Goal: Information Seeking & Learning: Learn about a topic

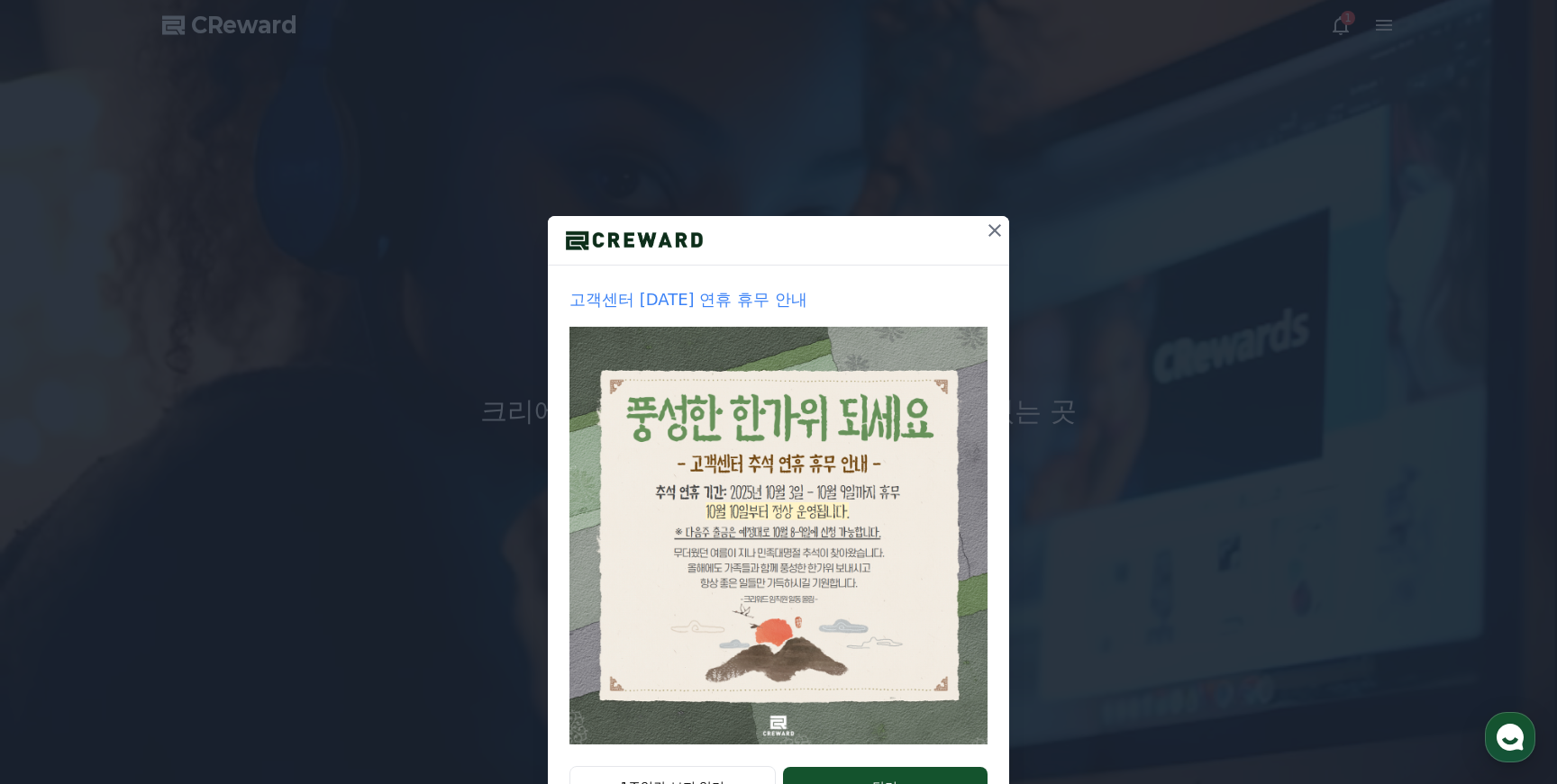
click at [998, 226] on icon at bounding box center [994, 230] width 13 height 13
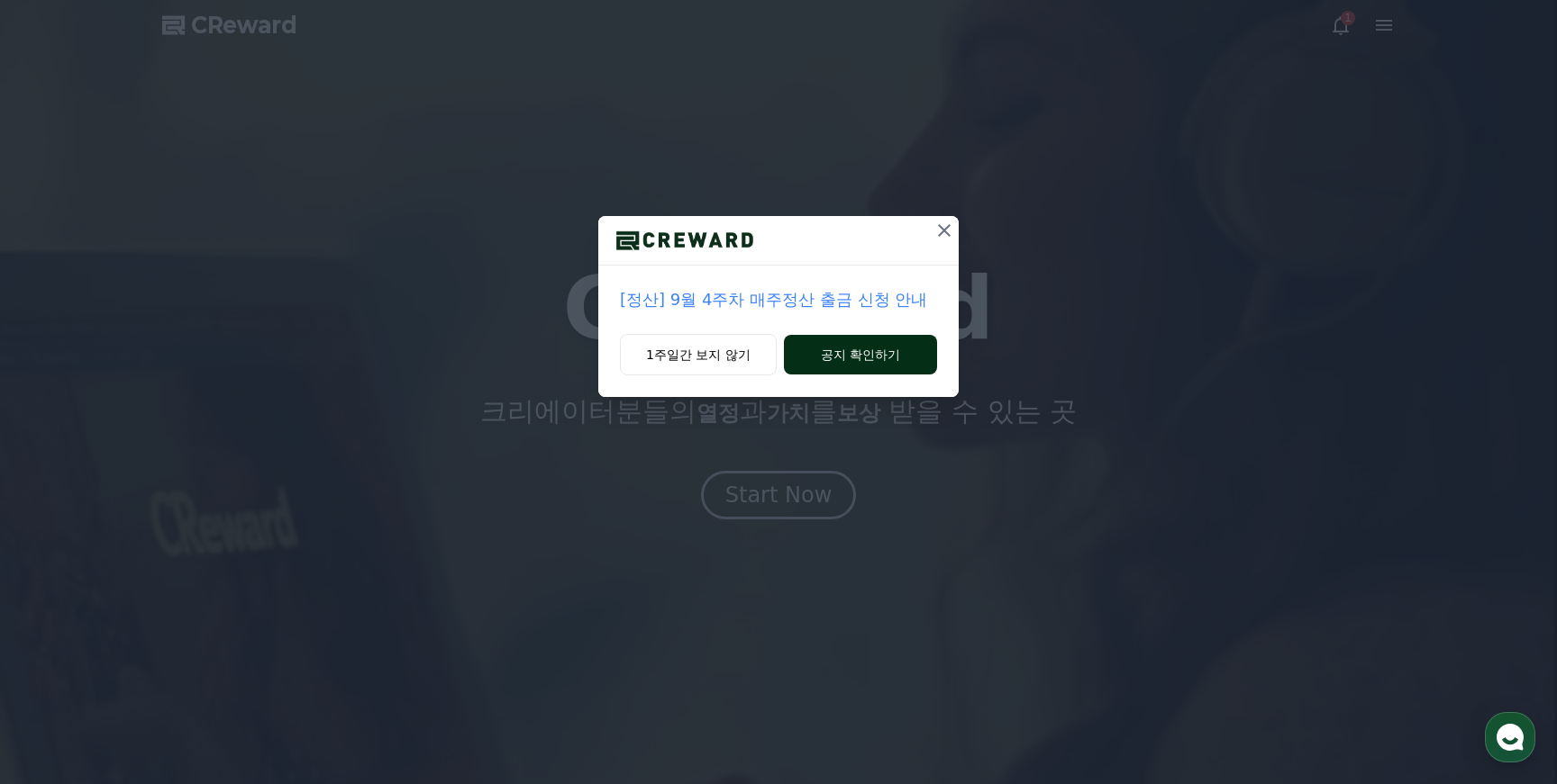
click at [856, 352] on button "공지 확인하기" at bounding box center [859, 355] width 153 height 40
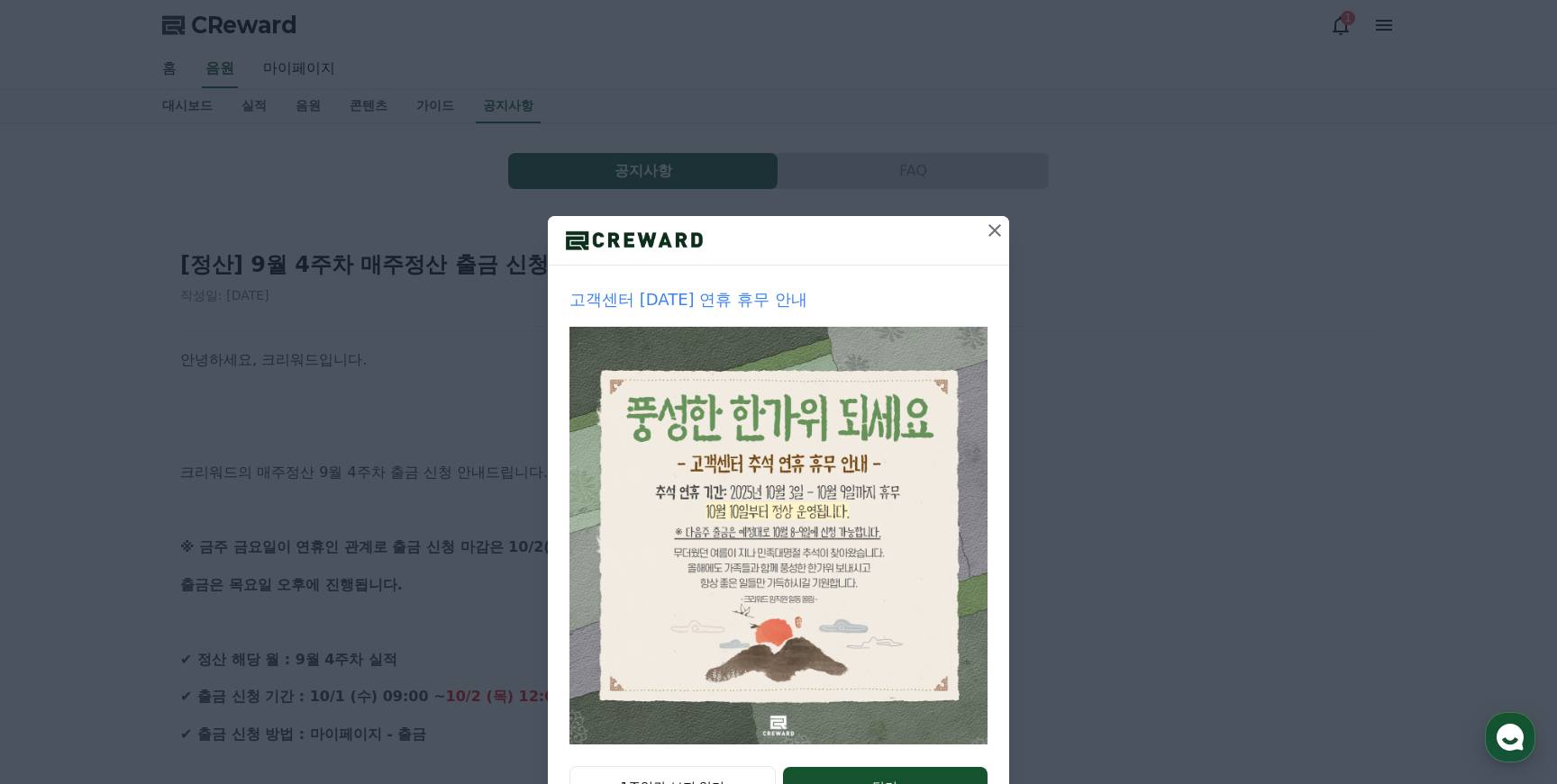
click at [995, 214] on div "고객센터 [DATE] 연휴 휴무 안내 1주일간 보지 않기 닫기" at bounding box center [778, 429] width 1557 height 858
click at [995, 226] on icon at bounding box center [995, 231] width 21 height 21
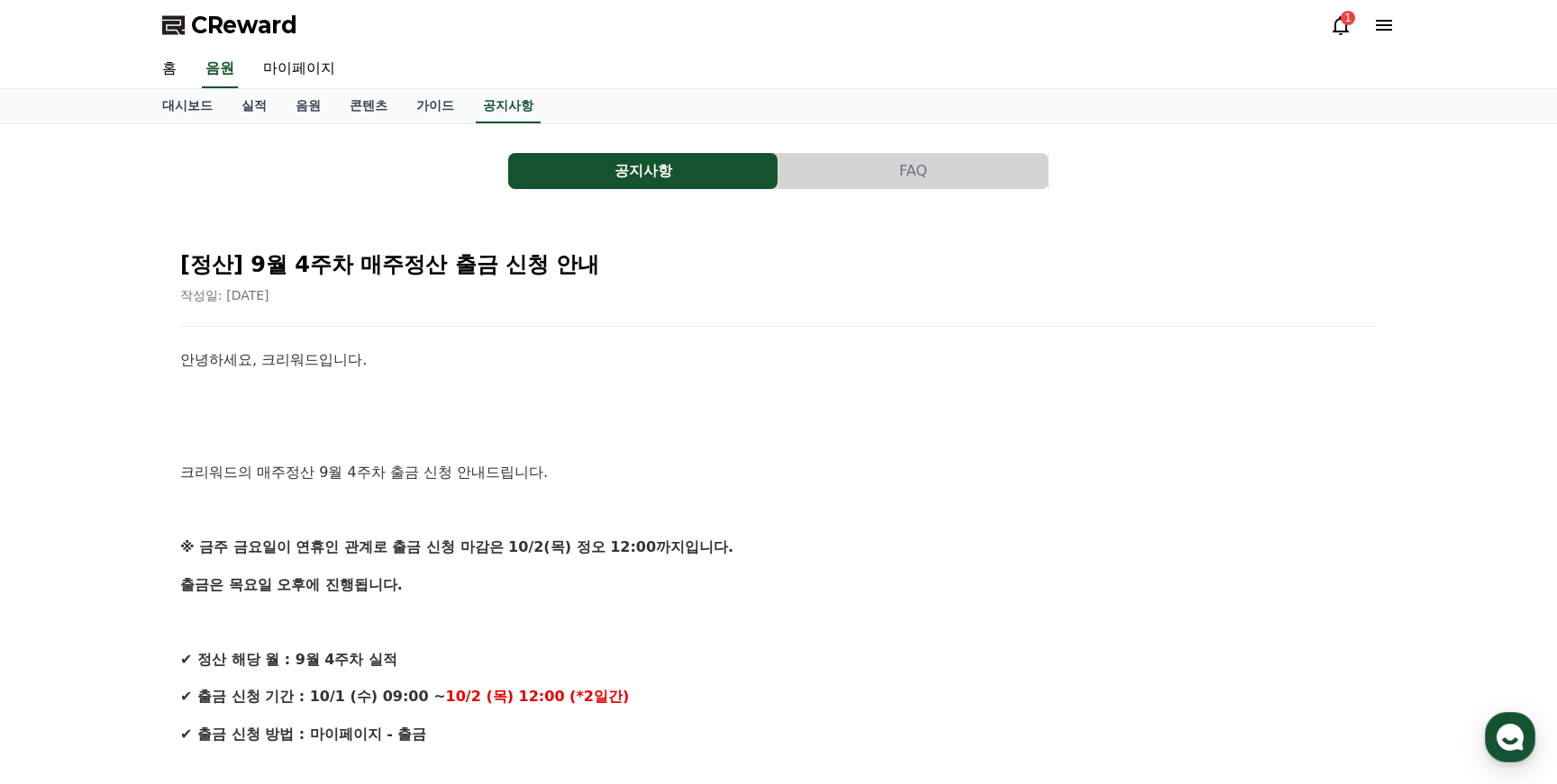
click at [1345, 19] on div "1" at bounding box center [1348, 18] width 15 height 15
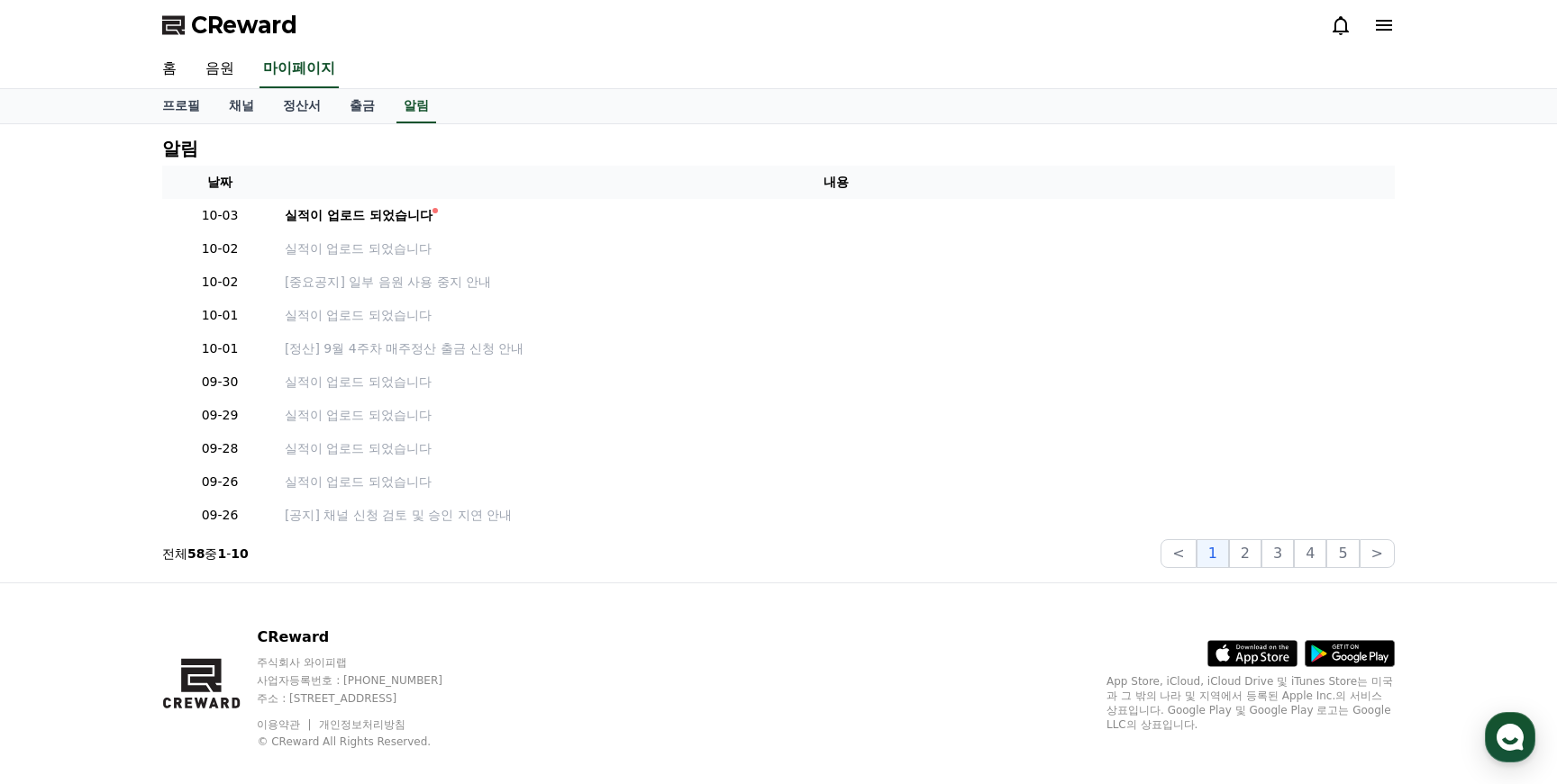
click at [1345, 19] on icon at bounding box center [1340, 25] width 17 height 19
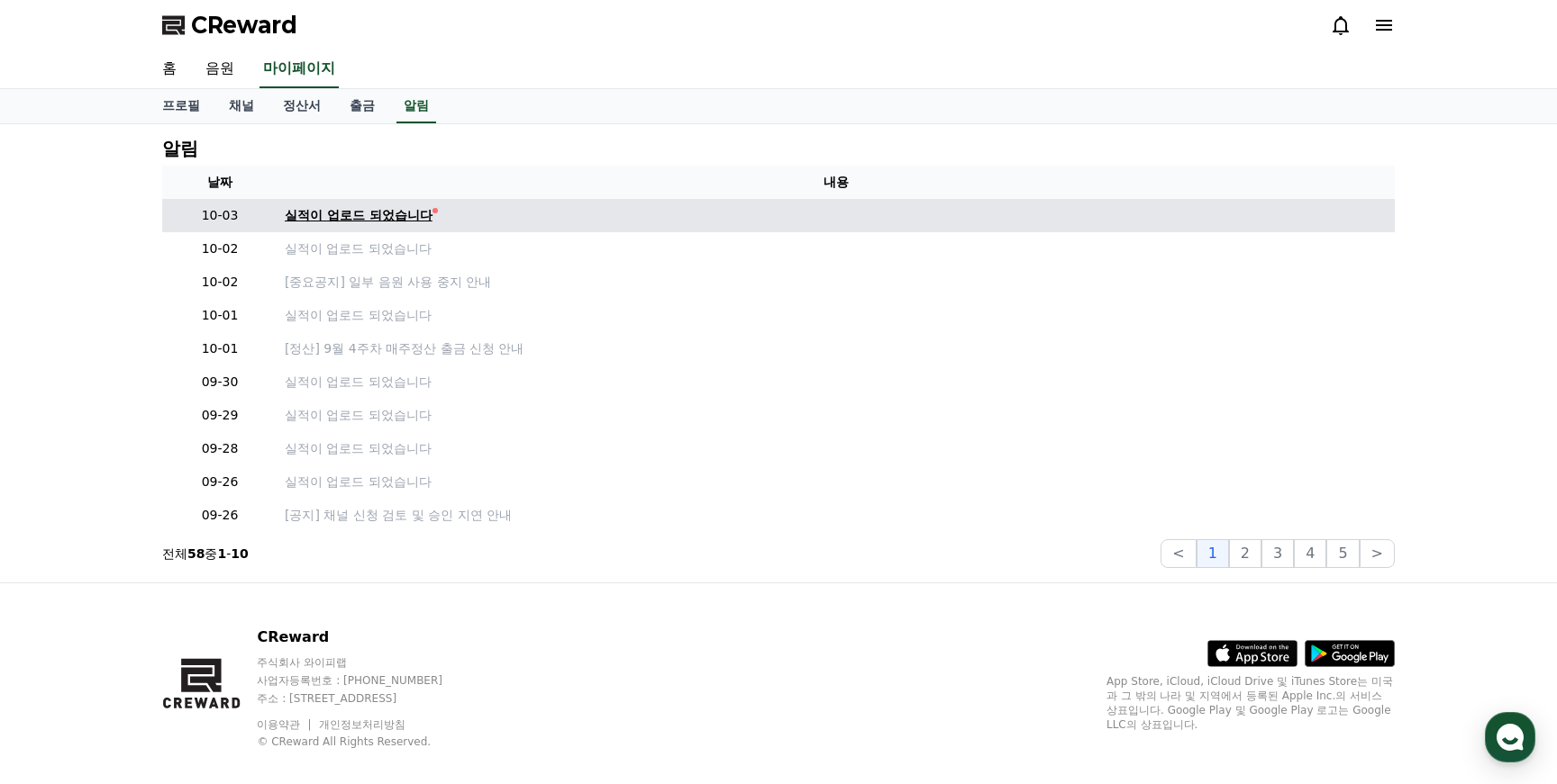
click at [340, 219] on div "실적이 업로드 되었습니다" at bounding box center [359, 215] width 148 height 19
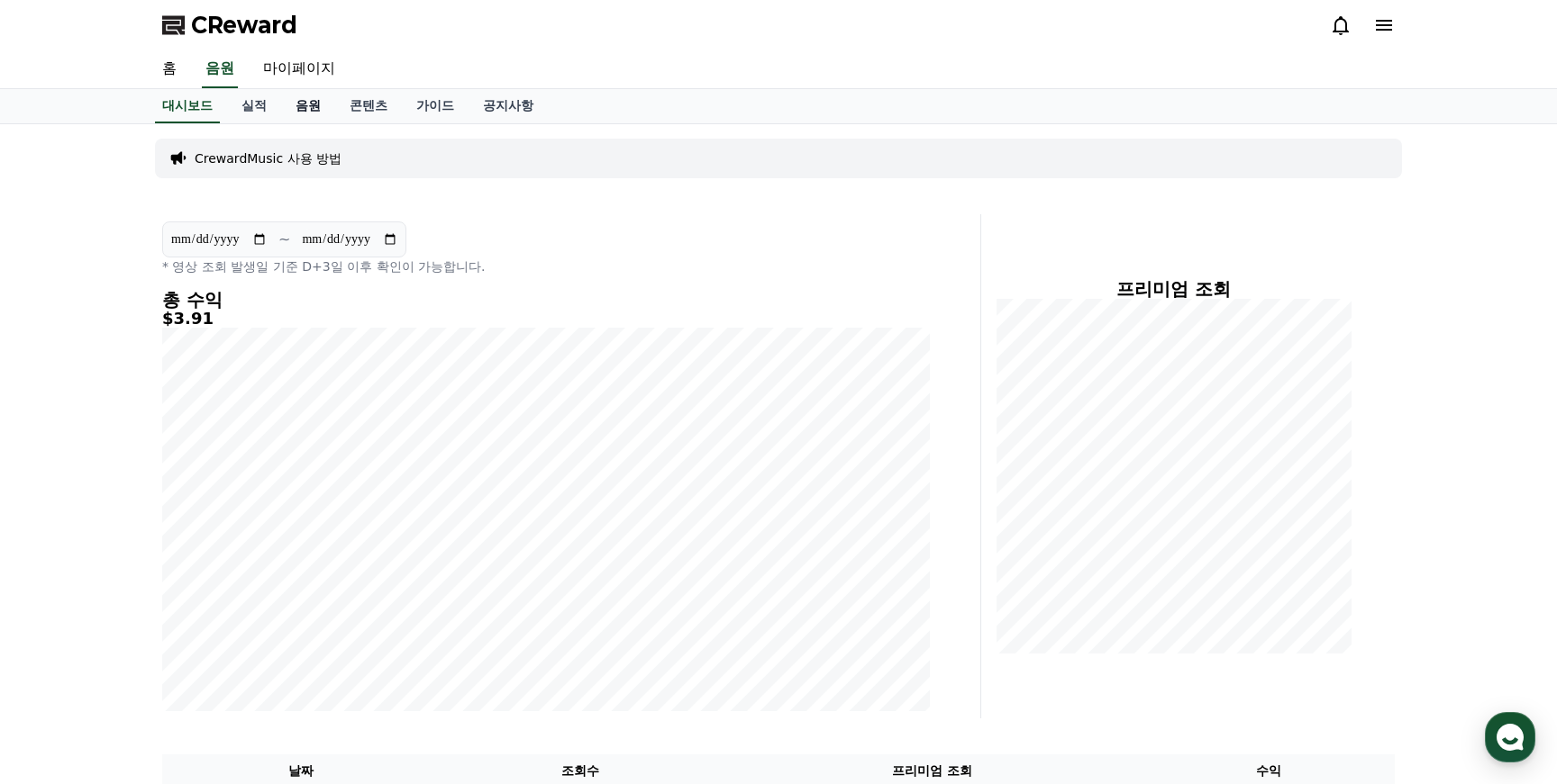
click at [298, 97] on link "음원" at bounding box center [307, 106] width 54 height 34
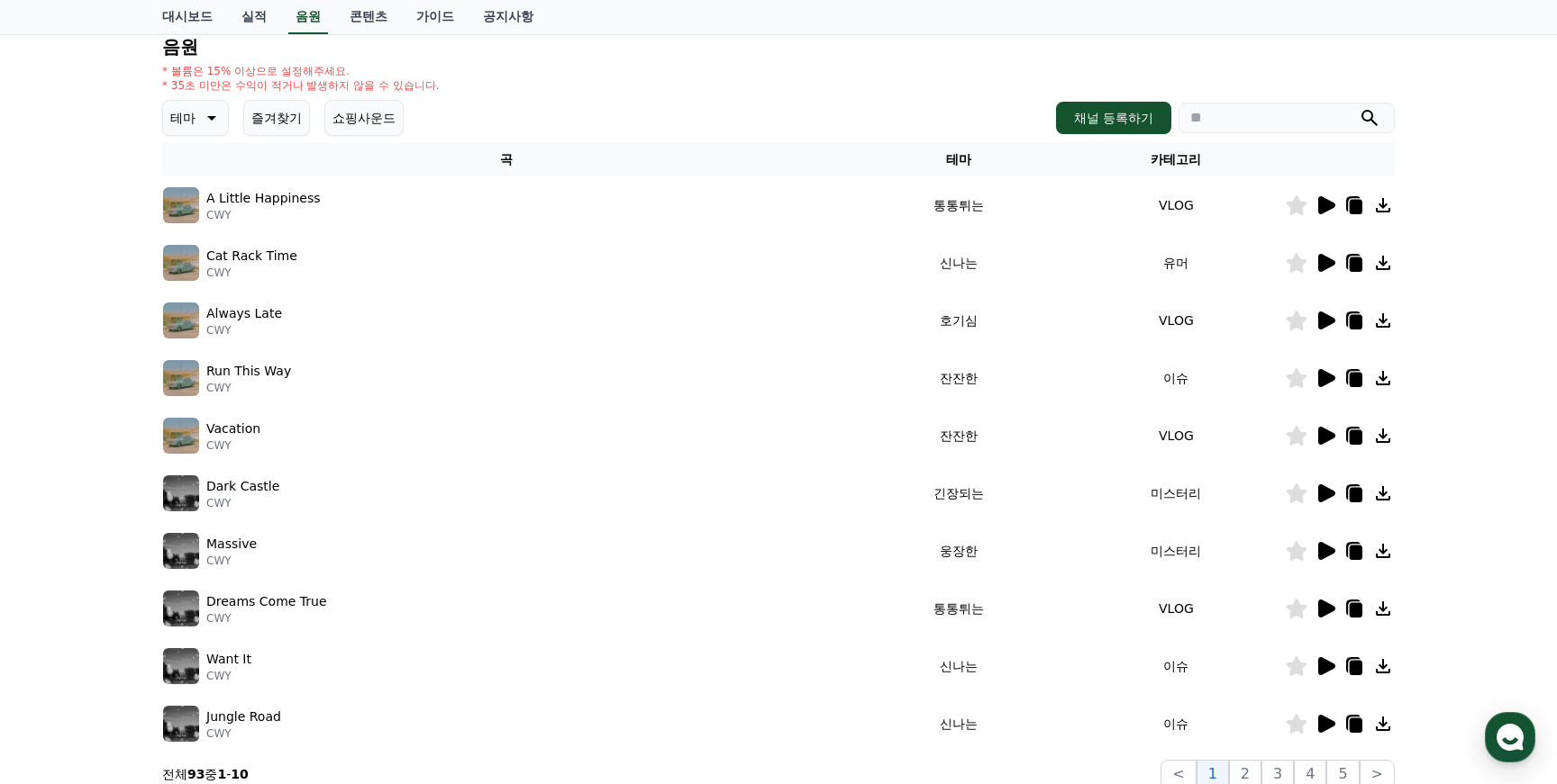
scroll to position [127, 0]
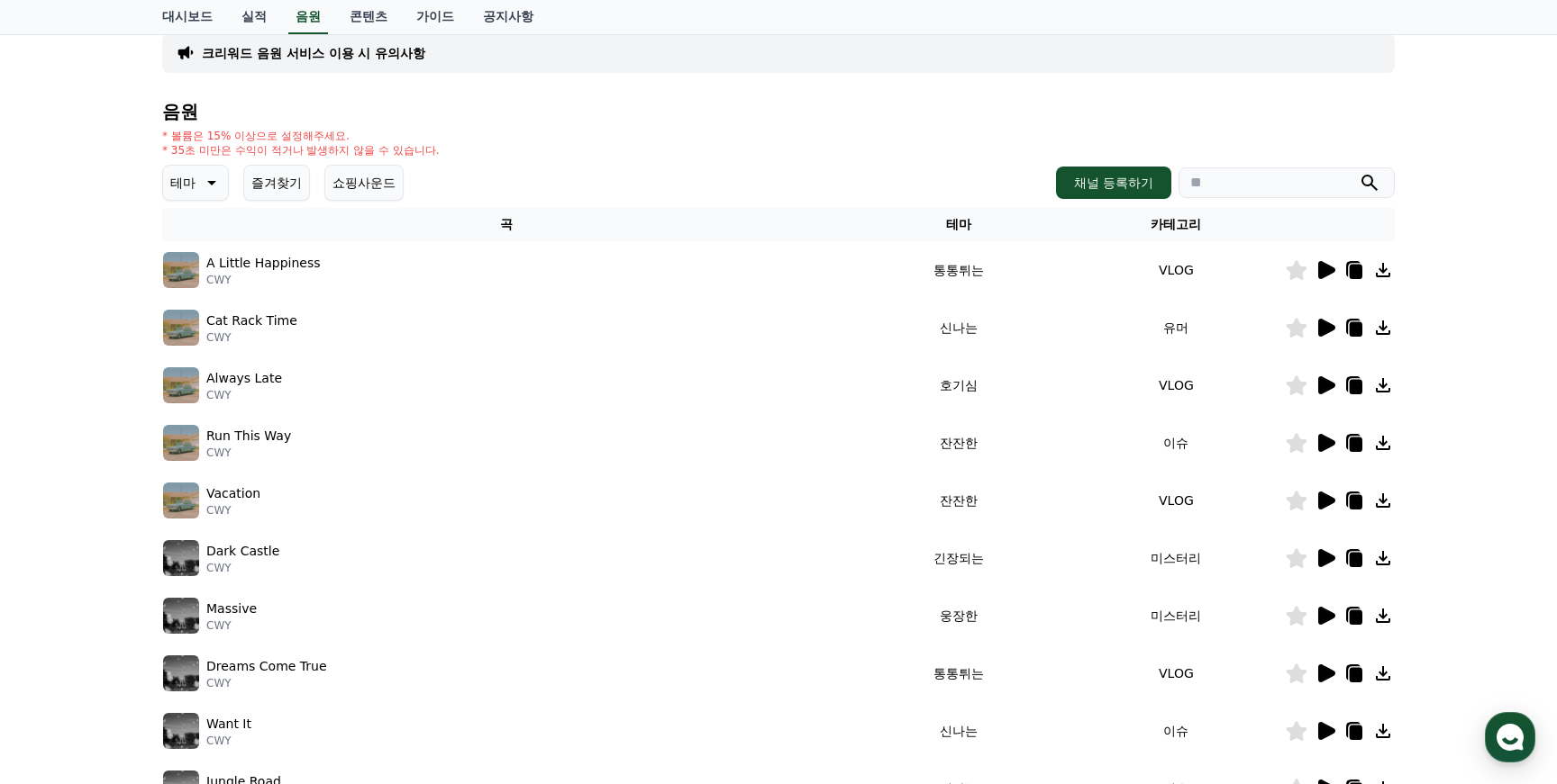
click at [207, 193] on icon at bounding box center [209, 183] width 21 height 21
click at [206, 326] on button "호기심" at bounding box center [191, 324] width 53 height 40
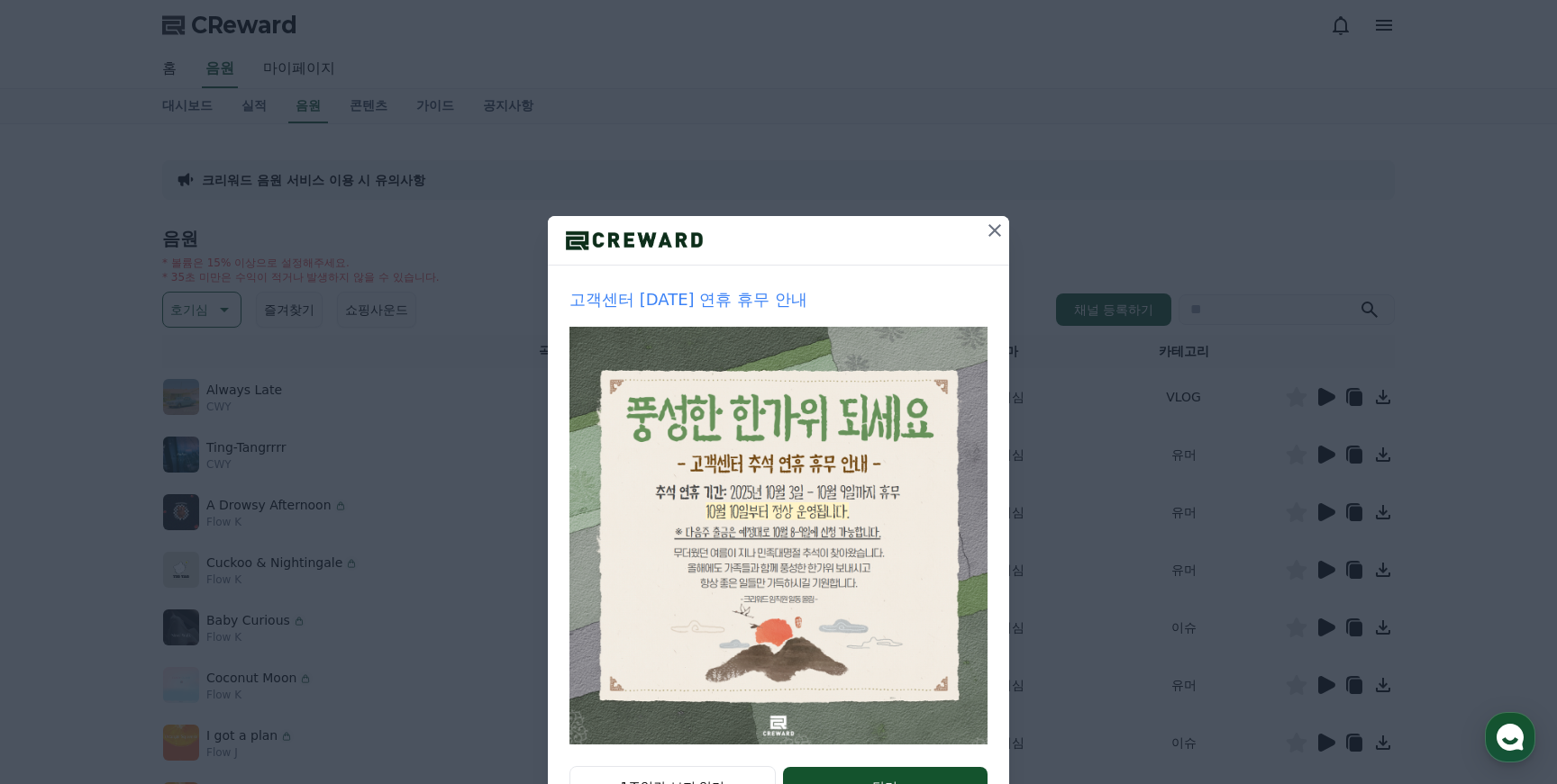
scroll to position [74, 0]
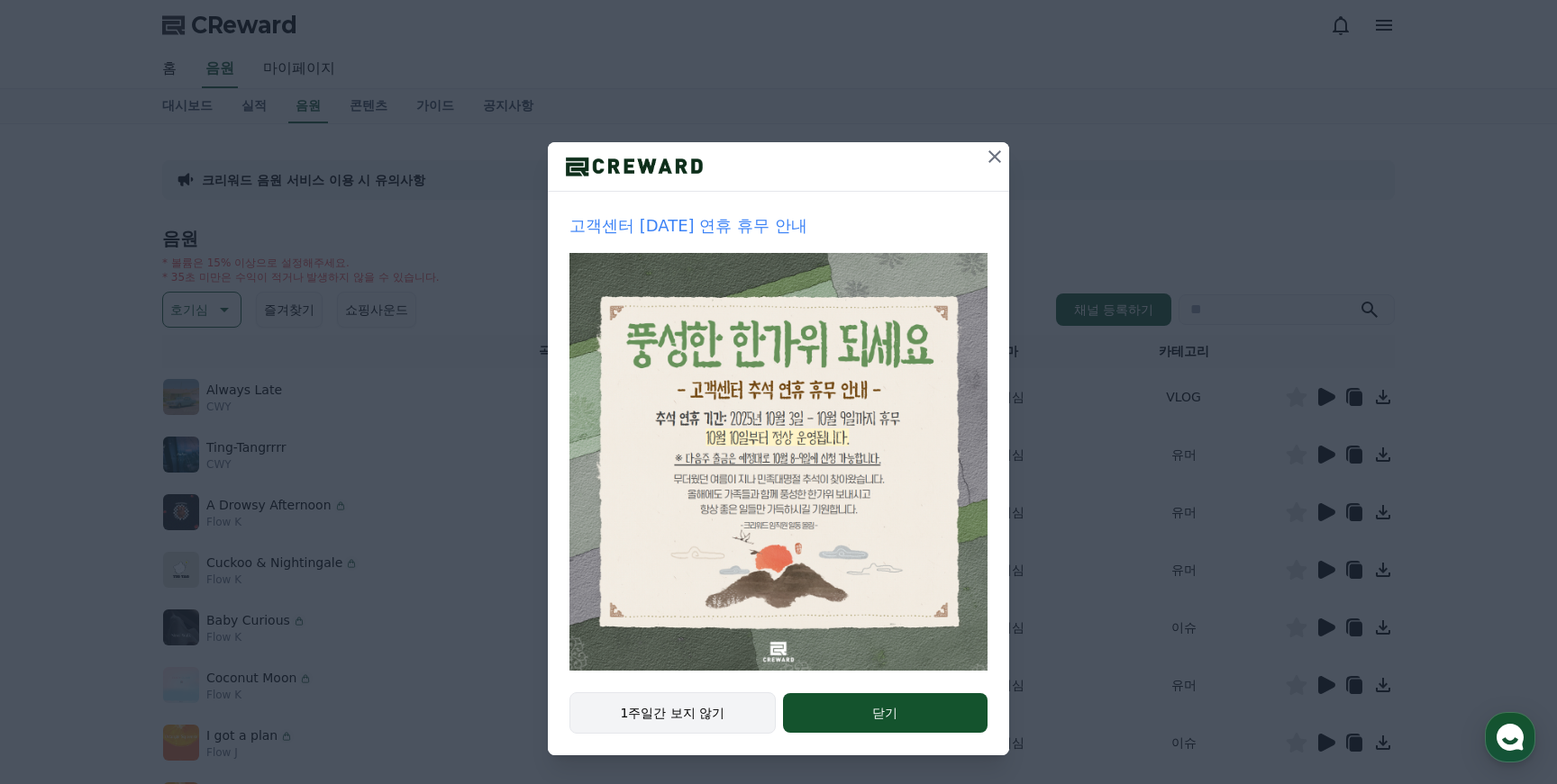
click at [714, 721] on button "1주일간 보지 않기" at bounding box center [672, 713] width 207 height 42
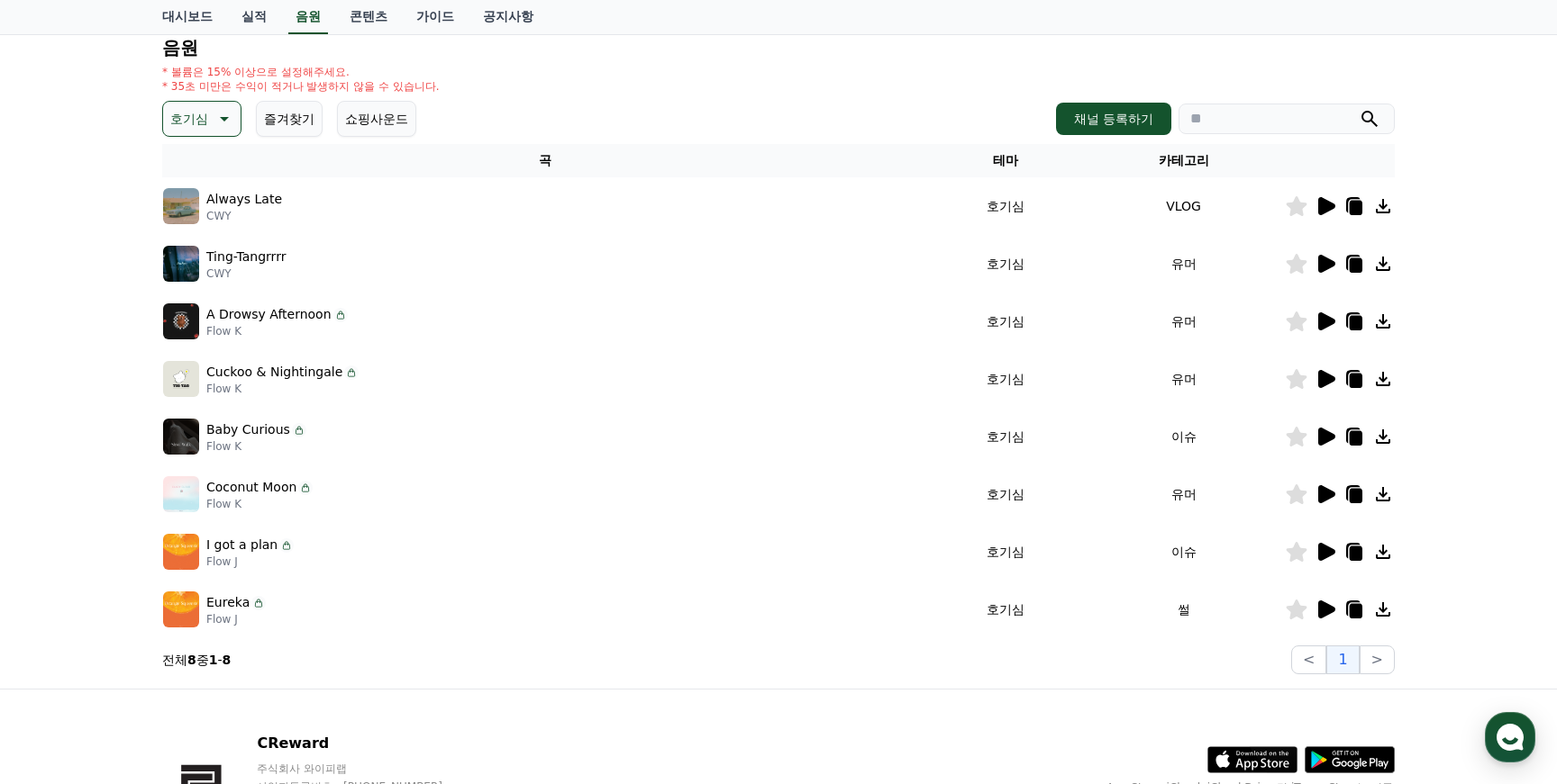
scroll to position [319, 0]
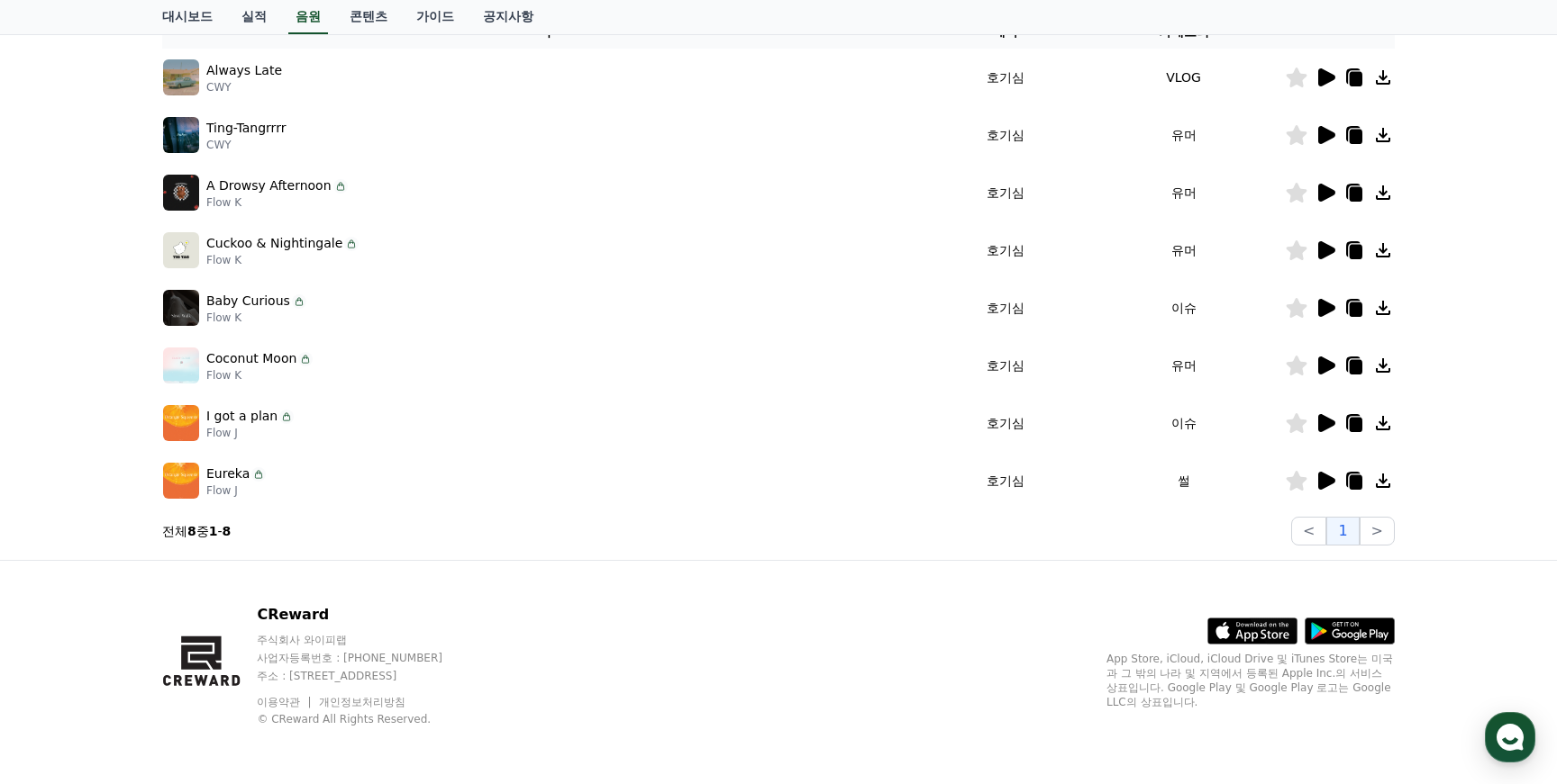
click at [1331, 421] on icon at bounding box center [1327, 423] width 18 height 18
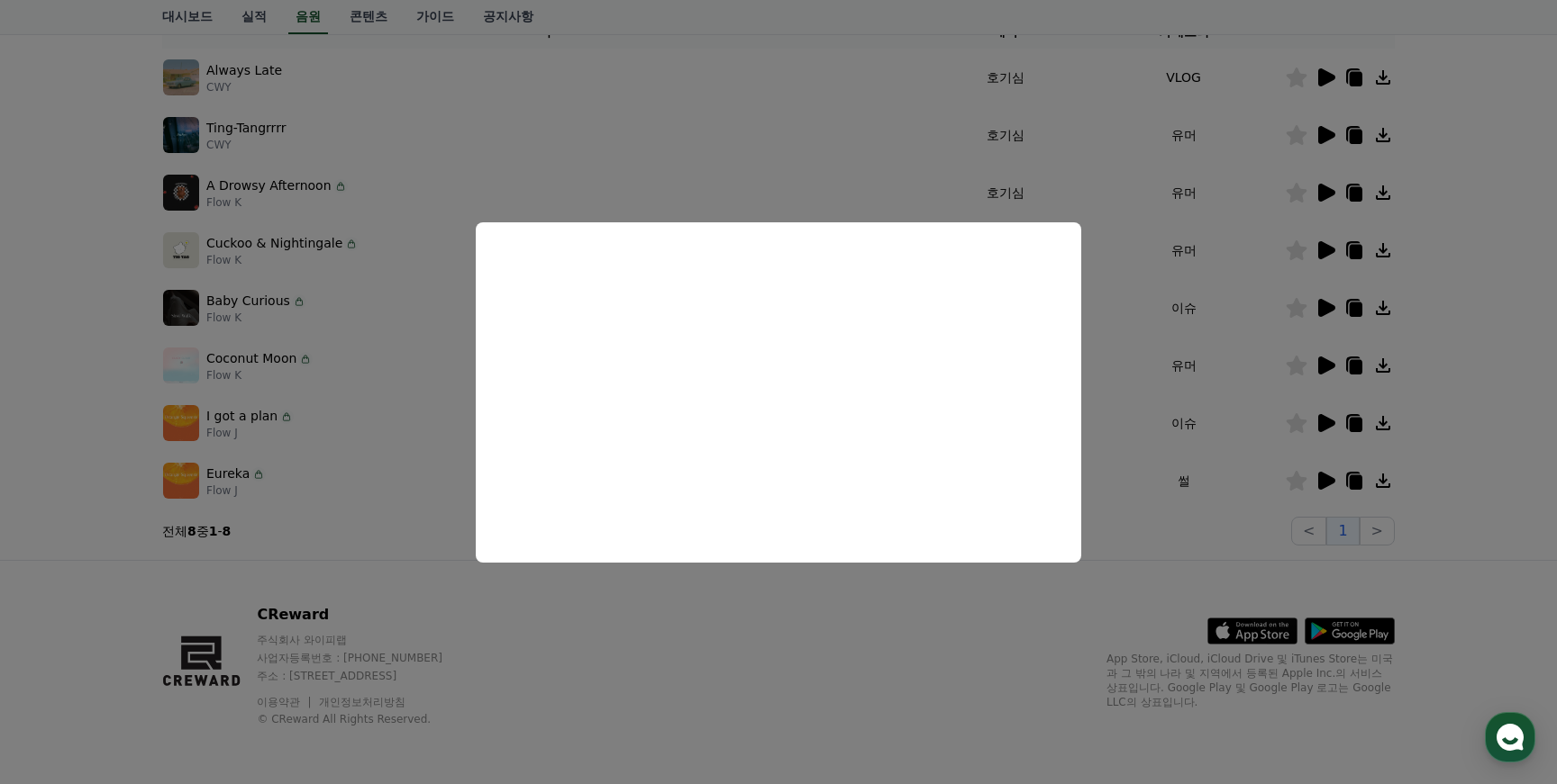
click at [1304, 458] on button "close modal" at bounding box center [778, 392] width 1557 height 784
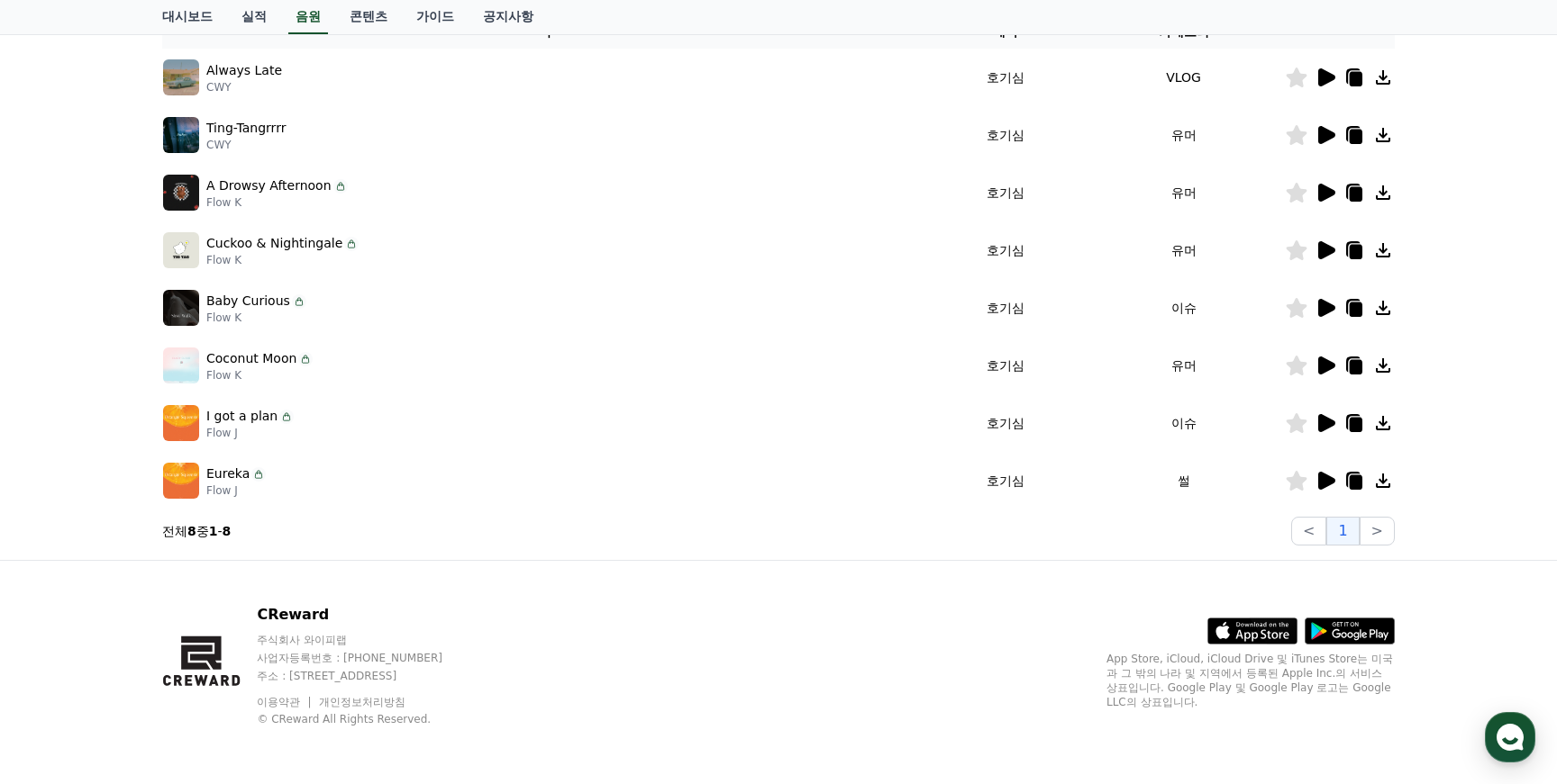
click at [1329, 251] on icon at bounding box center [1327, 250] width 18 height 18
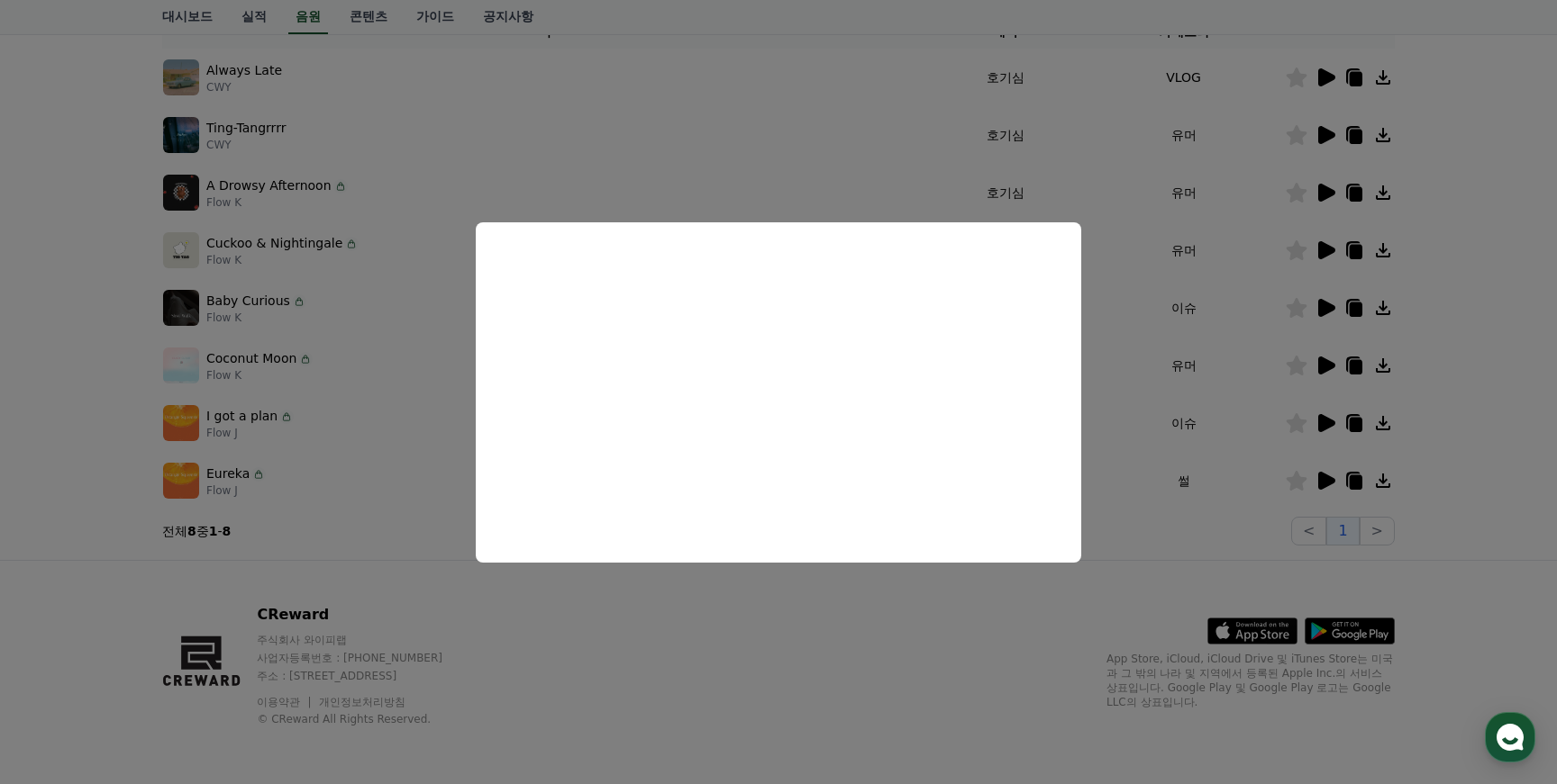
click at [1262, 177] on button "close modal" at bounding box center [778, 392] width 1557 height 784
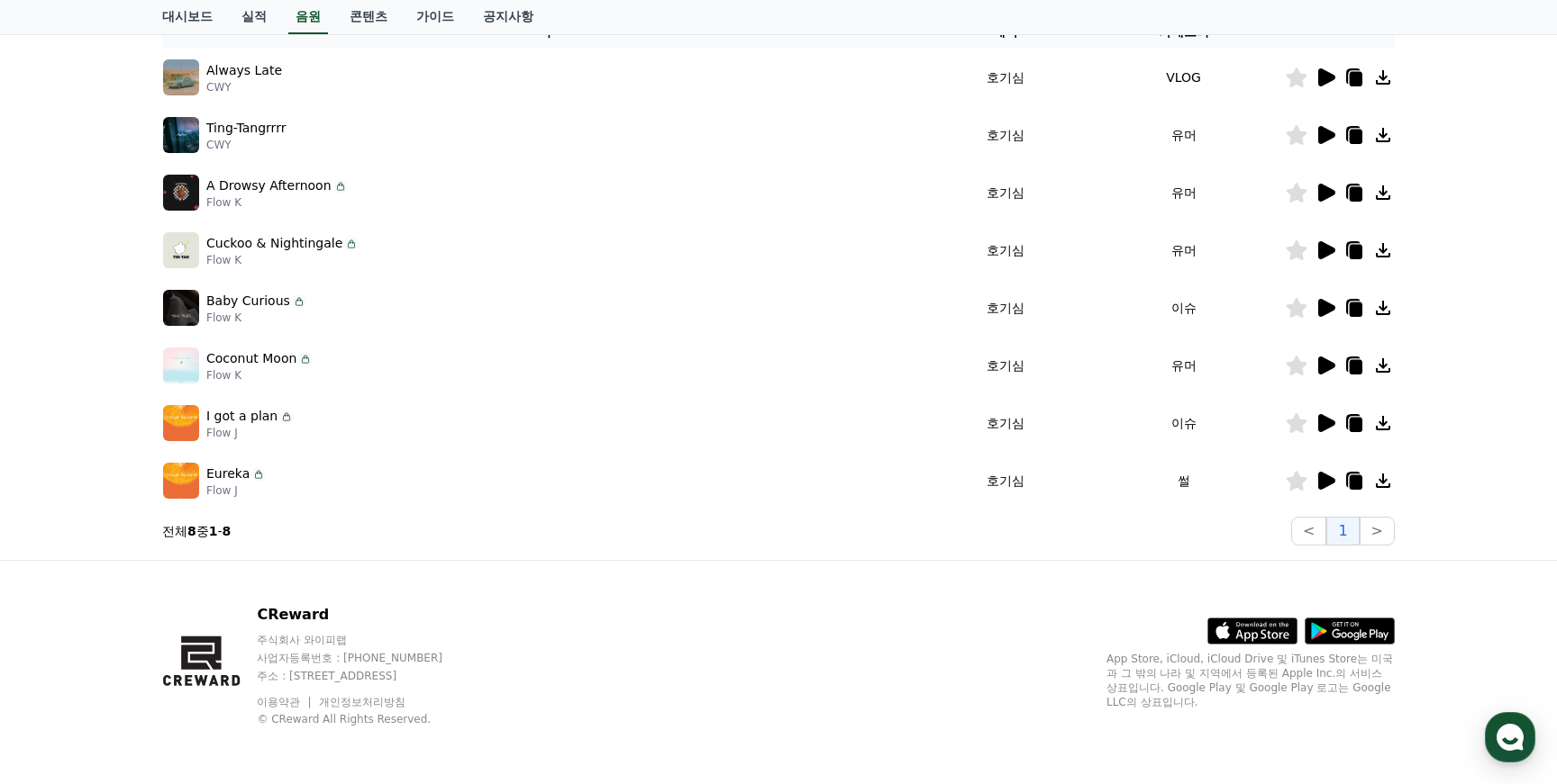
click at [1326, 189] on icon at bounding box center [1327, 193] width 18 height 18
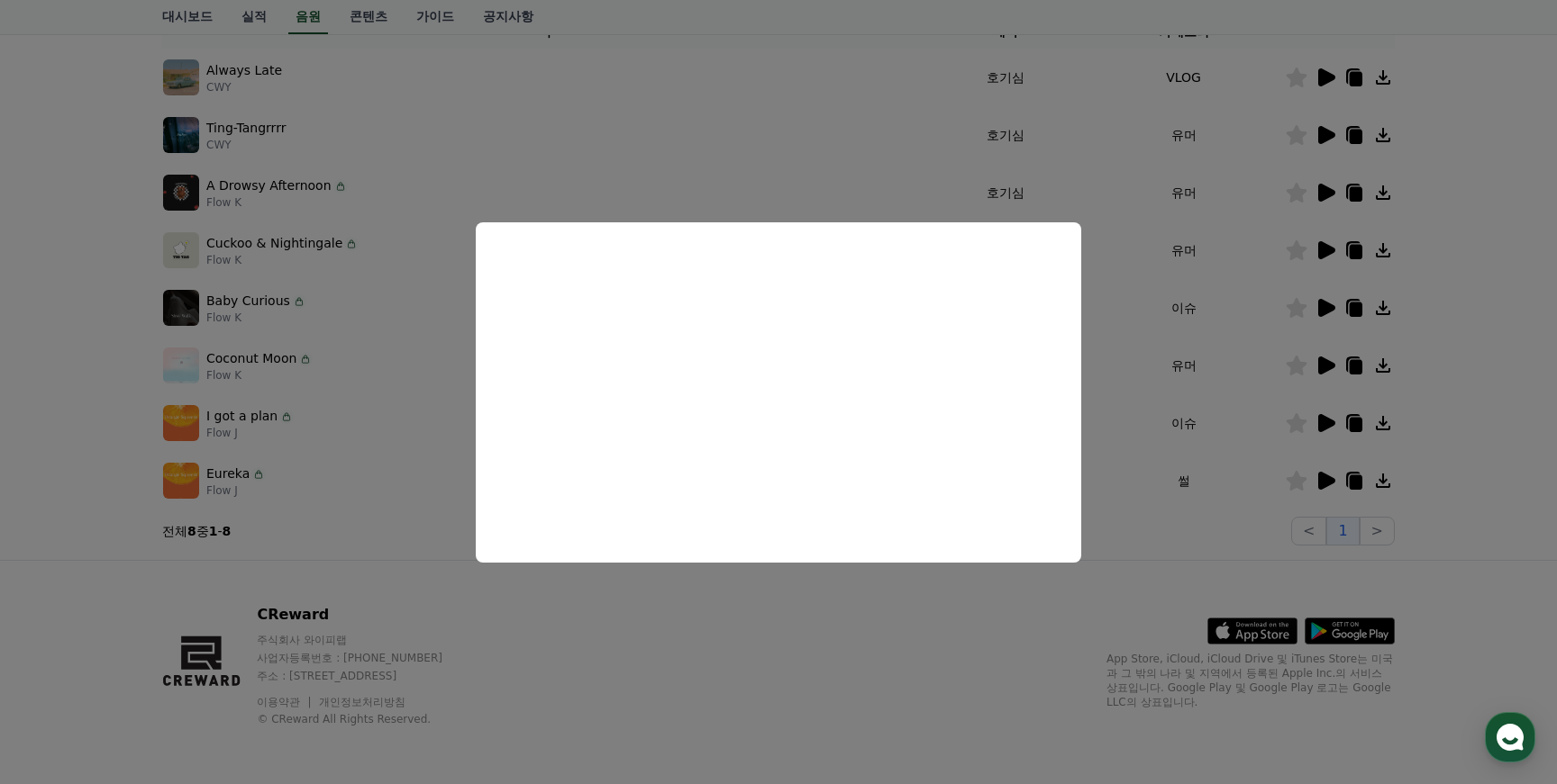
click at [1234, 258] on button "close modal" at bounding box center [778, 392] width 1557 height 784
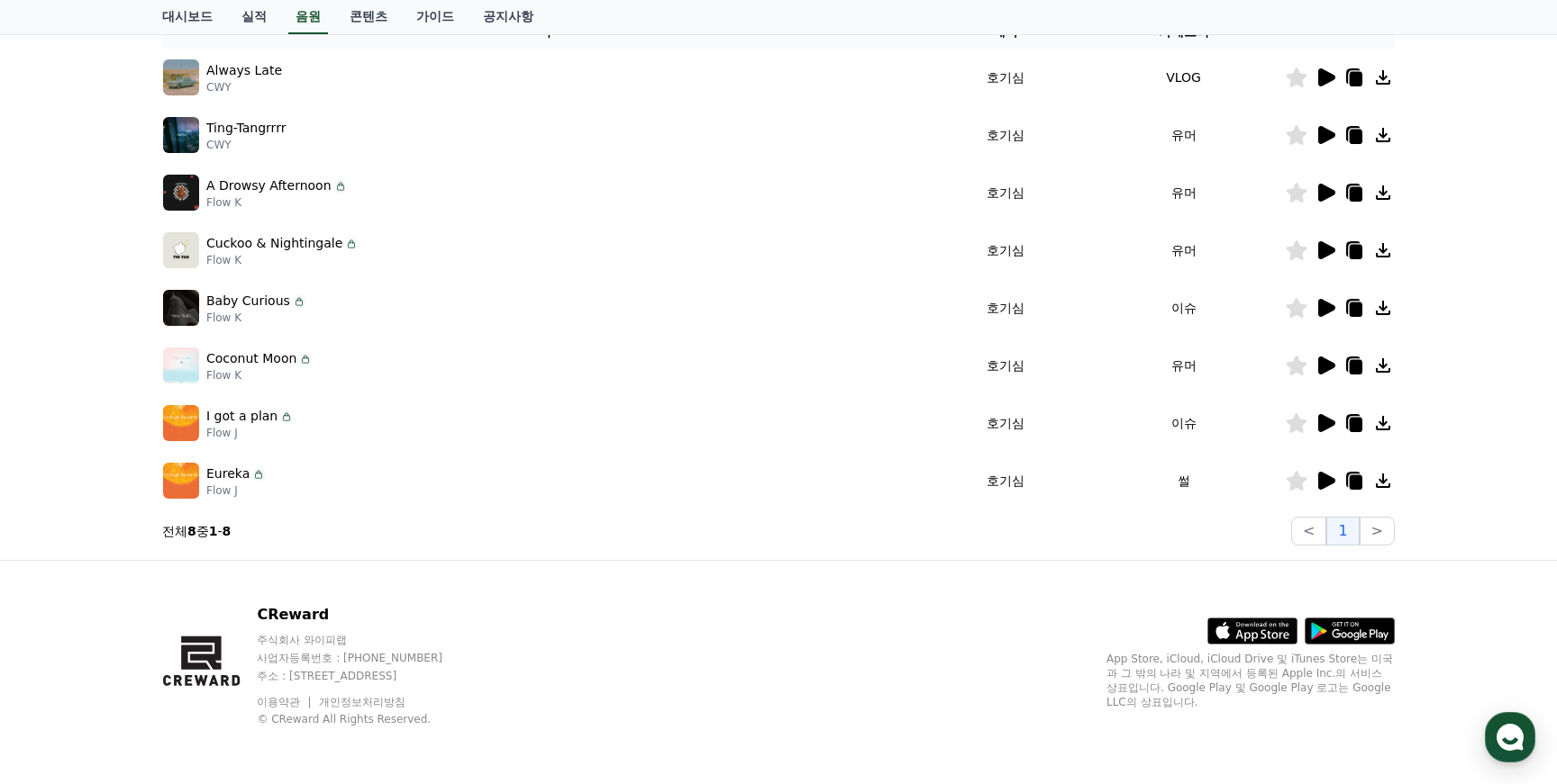
click at [1355, 188] on icon at bounding box center [1355, 194] width 13 height 15
